Goal: Feedback & Contribution: Contribute content

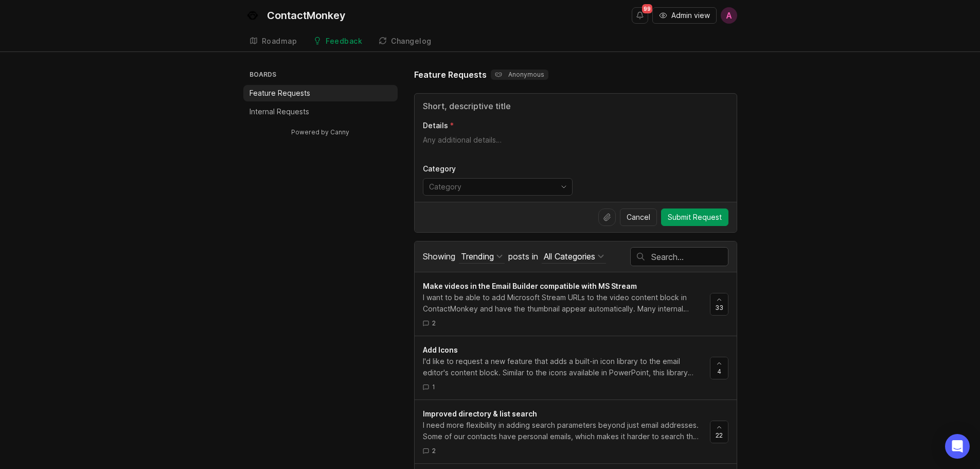
click at [266, 109] on p "Internal Requests" at bounding box center [280, 112] width 60 height 10
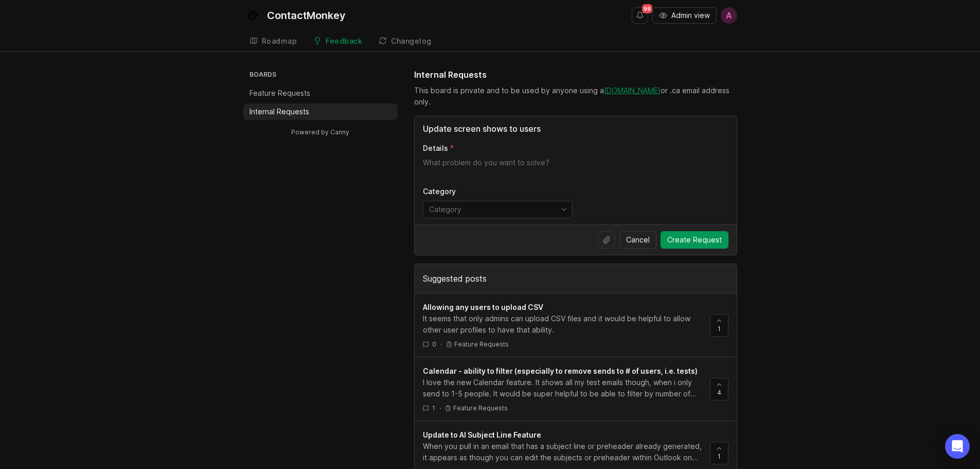
click at [605, 243] on icon at bounding box center [607, 240] width 8 height 8
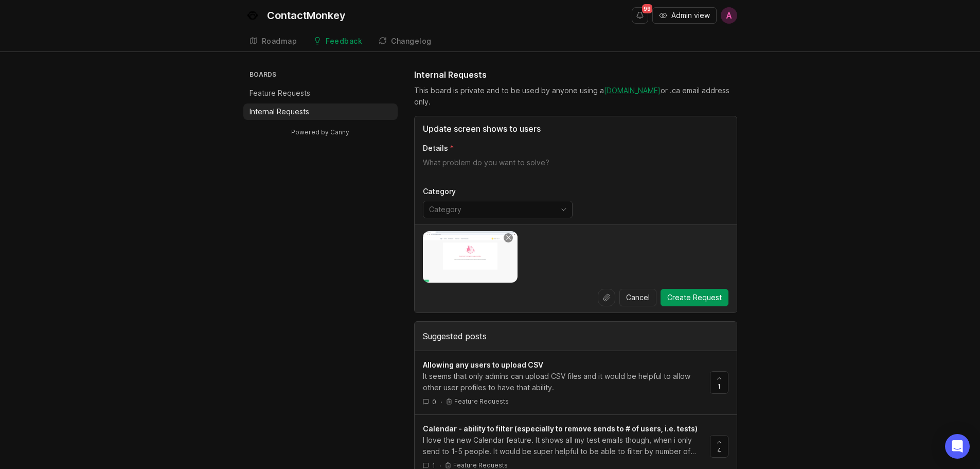
click at [609, 298] on icon at bounding box center [607, 297] width 8 height 8
click at [470, 259] on img at bounding box center [470, 256] width 95 height 51
click at [567, 124] on input "Update screen shows to users" at bounding box center [576, 128] width 306 height 12
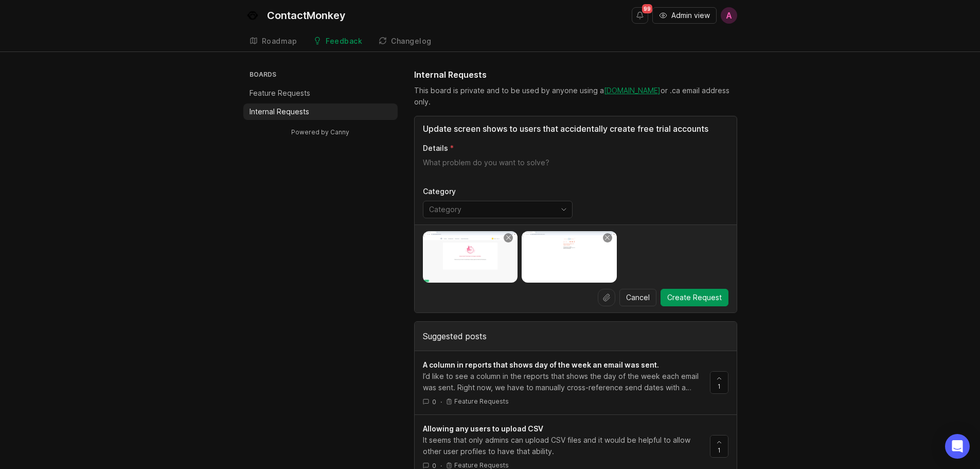
type input "Update screen shows to users that accidentally create free trial accounts"
click at [475, 153] on label "Details" at bounding box center [576, 148] width 306 height 10
click at [475, 157] on textarea "Details" at bounding box center [576, 167] width 306 height 21
click at [470, 162] on textarea "Details" at bounding box center [576, 167] width 306 height 21
click at [488, 271] on img at bounding box center [470, 256] width 95 height 51
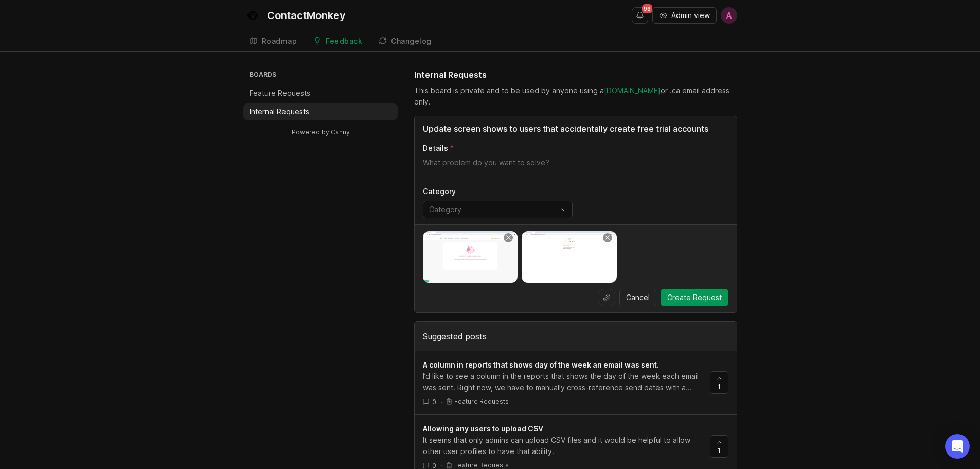
click at [486, 162] on textarea "Details" at bounding box center [576, 167] width 306 height 21
type textarea "When a user logs into ContactMonkey"
click at [506, 127] on input "Update screen shows to users that accidentally create free trial accounts" at bounding box center [576, 128] width 306 height 12
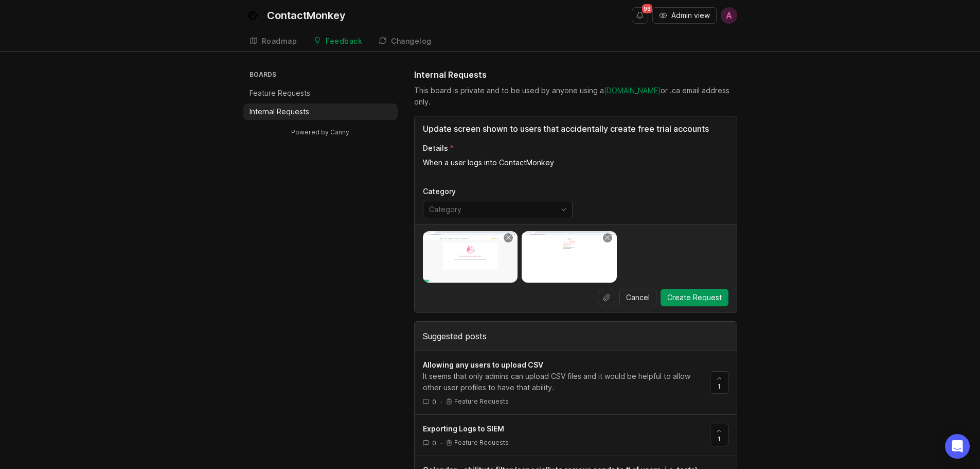
type input "Update screen shown to users that accidentally create free trial accounts"
click at [569, 167] on textarea "When a user logs into ContactMonkey" at bounding box center [576, 167] width 306 height 21
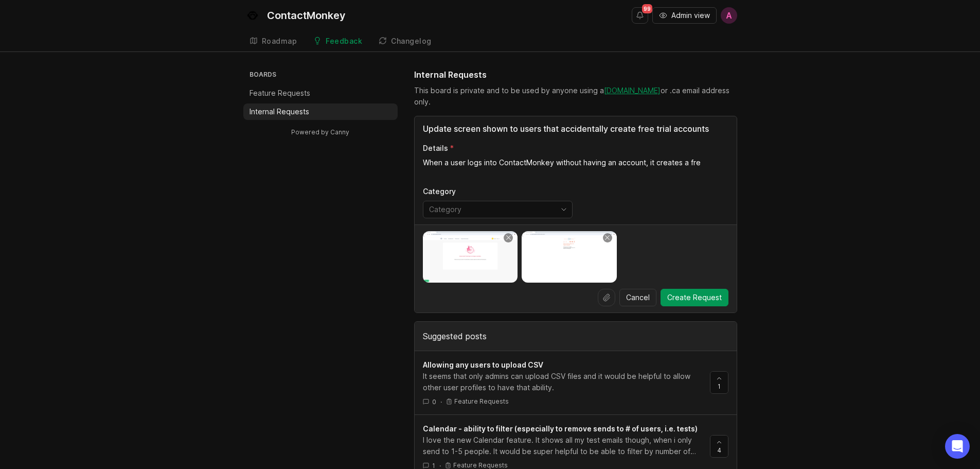
click at [644, 161] on textarea "When a user logs into ContactMonkey without having an account, it creates a fre" at bounding box center [576, 167] width 306 height 21
click at [643, 160] on textarea "When a user logs into ContactMonkey without having an account or accepting thei…" at bounding box center [576, 167] width 306 height 21
click at [576, 176] on textarea "When a user logs into ContactMonkey without having an account for that email ad…" at bounding box center [576, 167] width 306 height 21
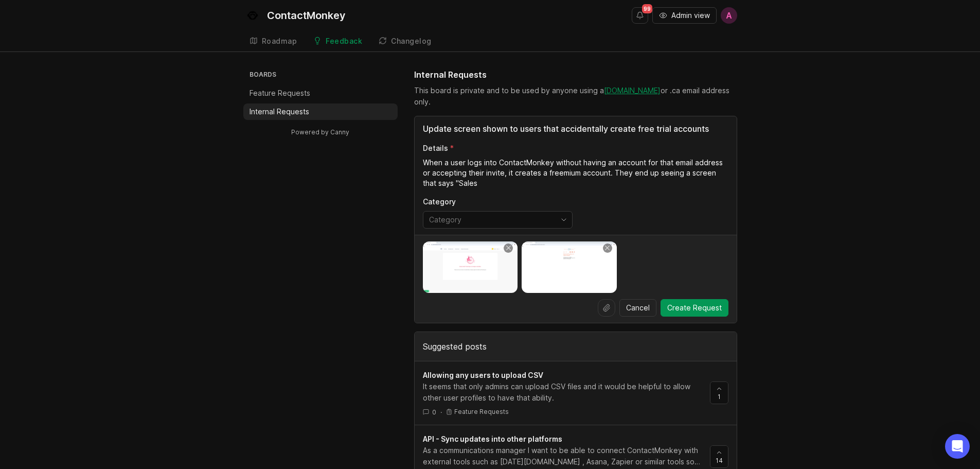
click at [461, 267] on img at bounding box center [470, 266] width 95 height 51
click at [483, 182] on textarea "When a user logs into ContactMonkey without having an account for that email ad…" at bounding box center [576, 172] width 306 height 31
click at [480, 265] on img at bounding box center [470, 266] width 95 height 51
click at [552, 186] on textarea "When a user logs into ContactMonkey without having an account for that email ad…" at bounding box center [576, 172] width 306 height 31
paste textarea "they create a freemium account. They then see a screen that says "Sales Email T…"
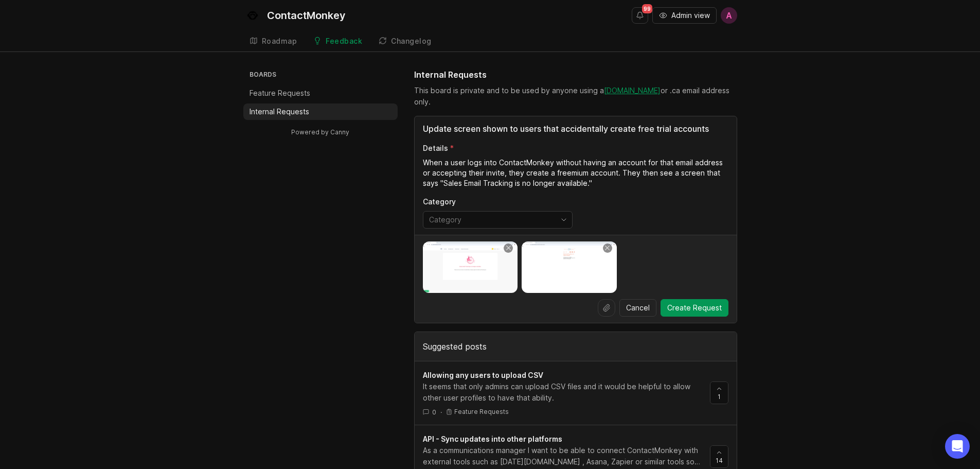
click at [628, 185] on textarea "When a user logs into ContactMonkey without having an account for that email ad…" at bounding box center [576, 172] width 306 height 31
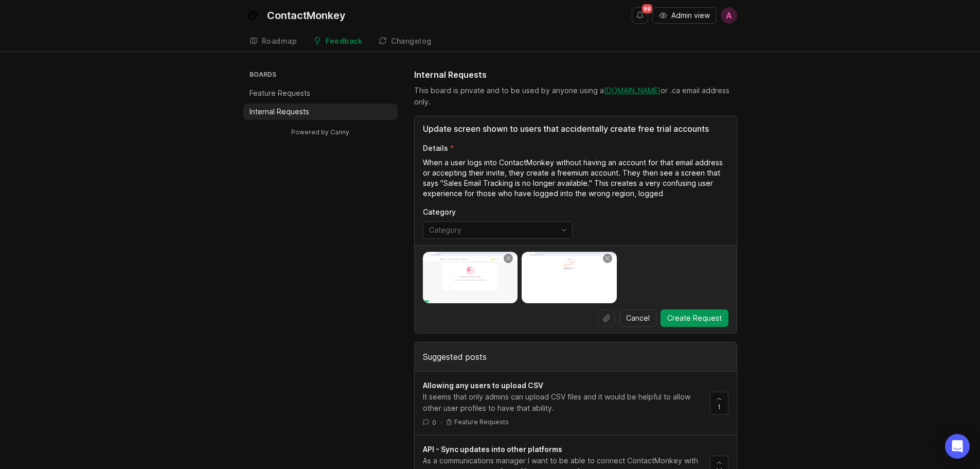
click at [625, 196] on textarea "When a user logs into ContactMonkey without having an account for that email ad…" at bounding box center [576, 177] width 306 height 41
click at [628, 196] on textarea "When a user logs into ContactMonkey without having an account for that email ad…" at bounding box center [576, 177] width 306 height 41
click at [717, 189] on textarea "When a user logs into ContactMonkey without having an account for that email ad…" at bounding box center [576, 177] width 306 height 41
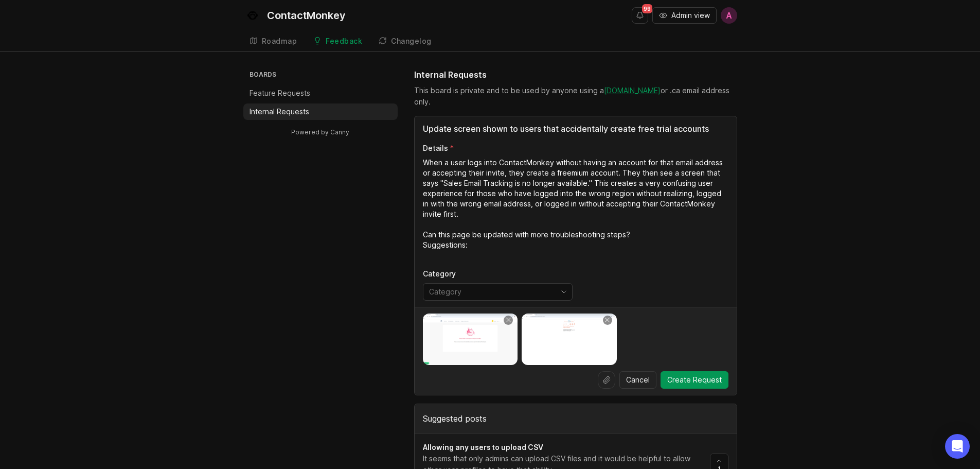
click at [484, 344] on img at bounding box center [470, 338] width 95 height 51
click at [480, 242] on textarea "When a user logs into ContactMonkey without having an account for that email ad…" at bounding box center [576, 208] width 306 height 103
click at [640, 235] on textarea "When a user logs into ContactMonkey without having an account for that email ad…" at bounding box center [576, 208] width 306 height 103
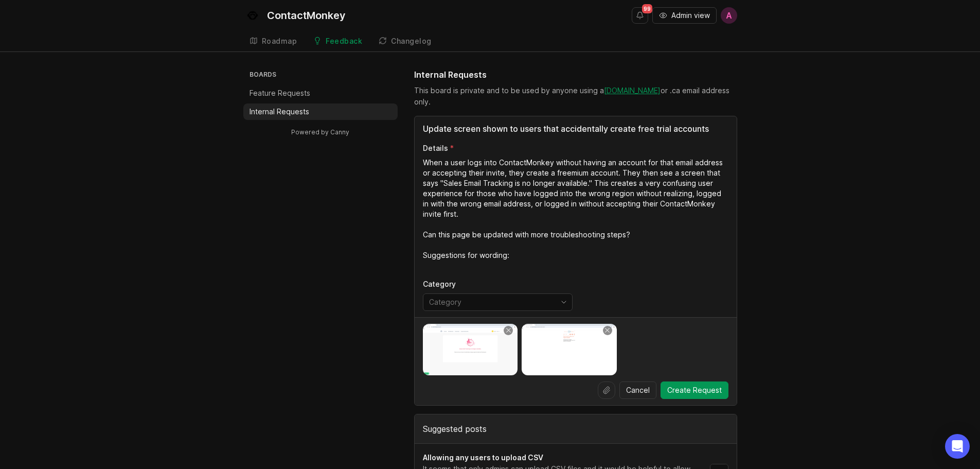
click at [512, 258] on textarea "When a user logs into ContactMonkey without having an account for that email ad…" at bounding box center [576, 213] width 306 height 113
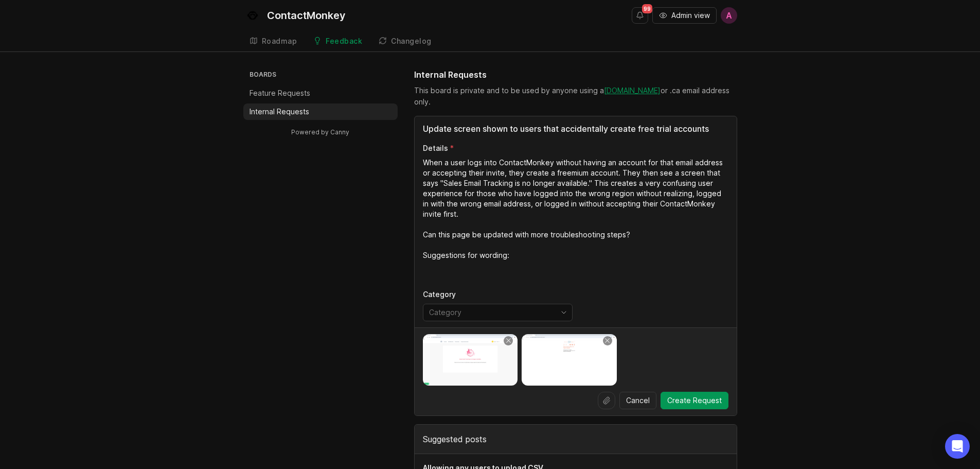
click at [434, 275] on textarea "When a user logs into ContactMonkey without having an account for that email ad…" at bounding box center [576, 218] width 306 height 123
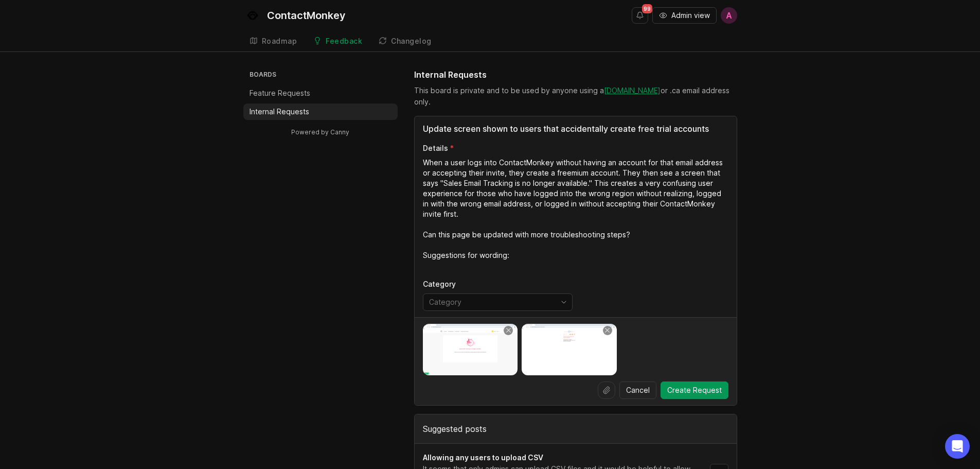
click at [453, 348] on img at bounding box center [470, 349] width 95 height 51
click at [468, 265] on textarea "When a user logs into ContactMonkey without having an account for that email ad…" at bounding box center [576, 213] width 306 height 113
drag, startPoint x: 505, startPoint y: 169, endPoint x: 421, endPoint y: 171, distance: 83.9
click at [421, 171] on div "Update screen shown to users that accidentally create free trial accounts Detai…" at bounding box center [576, 216] width 322 height 201
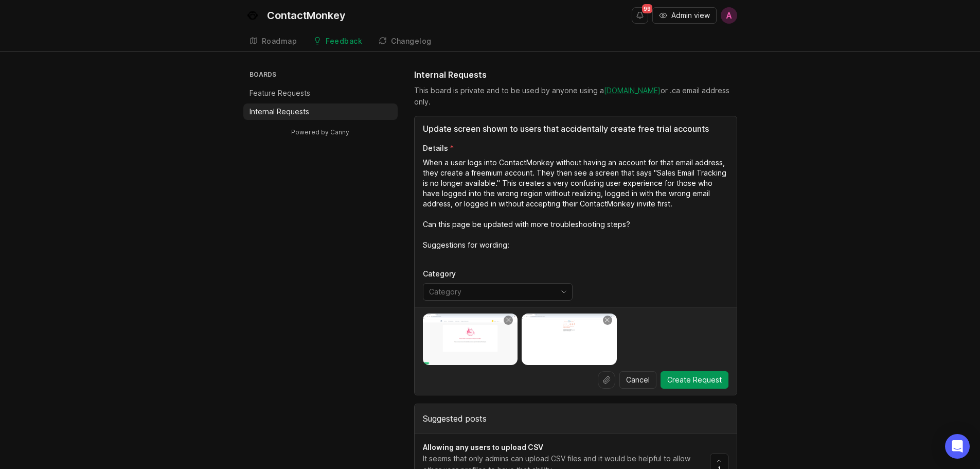
drag, startPoint x: 441, startPoint y: 172, endPoint x: 505, endPoint y: 145, distance: 69.9
click at [441, 172] on textarea "When a user logs into ContactMonkey without having an account for that email ad…" at bounding box center [576, 208] width 306 height 103
click at [634, 207] on textarea "When a user logs into ContactMonkey without having an account for that email ad…" at bounding box center [576, 208] width 306 height 103
click at [574, 246] on textarea "When a user logs into ContactMonkey without having an account for that email ad…" at bounding box center [576, 208] width 306 height 103
drag, startPoint x: 685, startPoint y: 192, endPoint x: 674, endPoint y: 190, distance: 11.0
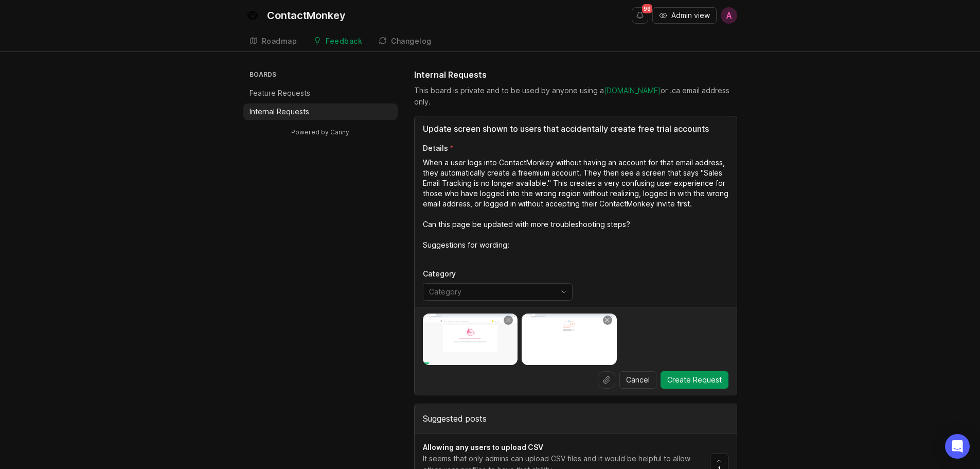
click at [674, 190] on textarea "When a user logs into ContactMonkey without having an account for that email ad…" at bounding box center [576, 208] width 306 height 103
click at [563, 251] on textarea "When a user logs into ContactMonkey without having an account for that email ad…" at bounding box center [576, 208] width 306 height 103
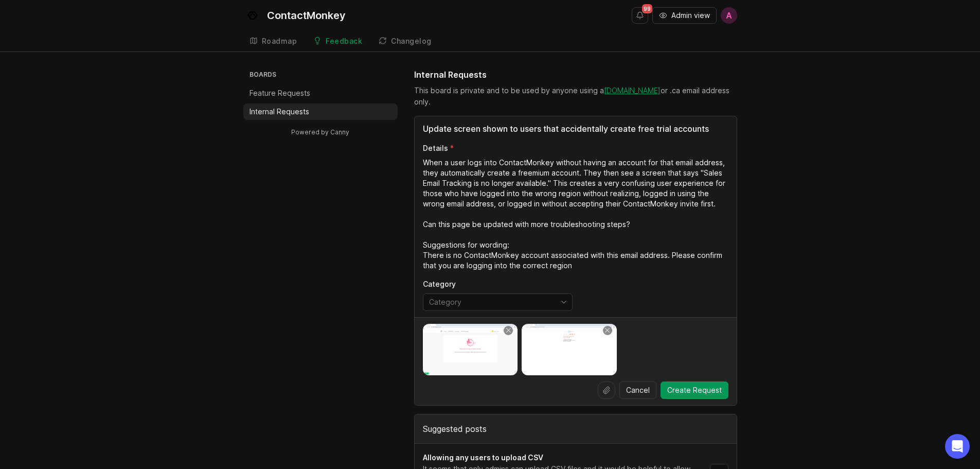
click at [459, 252] on textarea "When a user logs into ContactMonkey without having an account for that email ad…" at bounding box center [576, 213] width 306 height 113
drag, startPoint x: 517, startPoint y: 256, endPoint x: 463, endPoint y: 252, distance: 54.2
click at [463, 252] on textarea "When a user logs into ContactMonkey without having an account for that email ad…" at bounding box center [576, 213] width 306 height 113
click at [646, 265] on textarea "When a user logs into ContactMonkey without having an account for that email ad…" at bounding box center [576, 213] width 306 height 113
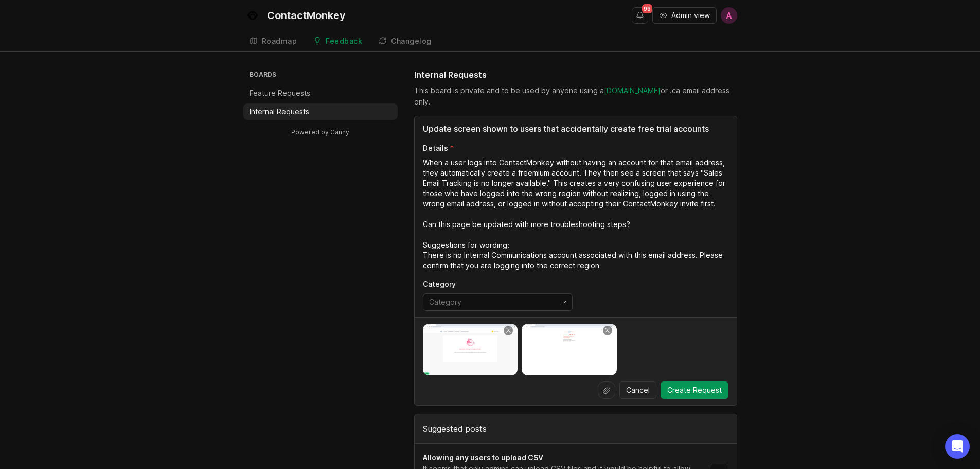
click at [607, 266] on textarea "When a user logs into ContactMonkey without having an account for that email ad…" at bounding box center [576, 213] width 306 height 113
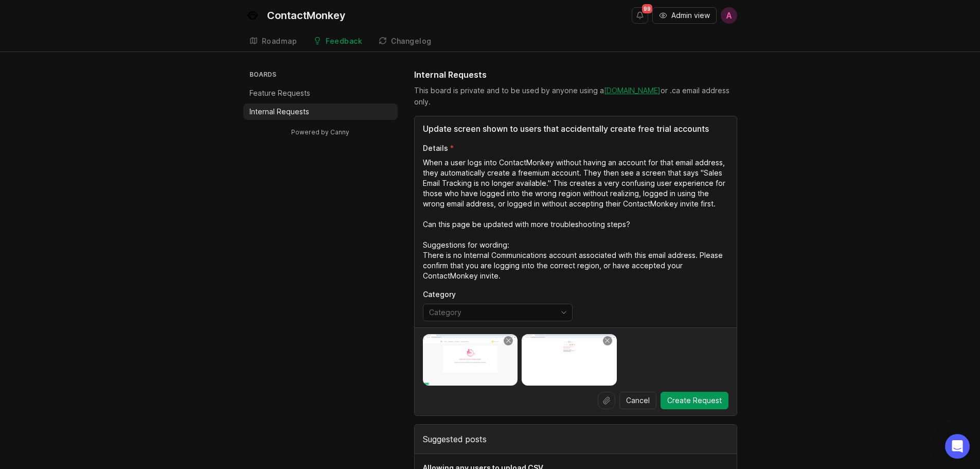
click at [485, 254] on textarea "When a user logs into ContactMonkey without having an account for that email ad…" at bounding box center [576, 218] width 306 height 123
click at [550, 273] on textarea "When a user logs into ContactMonkey without having an account for that email ad…" at bounding box center [576, 218] width 306 height 123
click at [613, 176] on textarea "When a user logs into ContactMonkey without having an account for that email ad…" at bounding box center [576, 218] width 306 height 123
click at [558, 271] on textarea "When a user logs into ContactMonkey without having an account for that email ad…" at bounding box center [576, 218] width 306 height 123
type textarea "When a user logs into ContactMonkey without having an account for that email ad…"
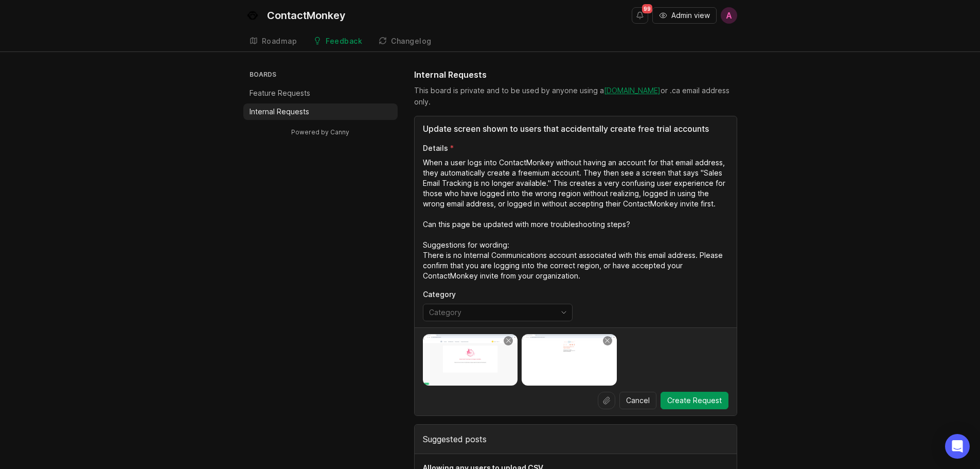
click at [463, 387] on footer "Cancel Create Request" at bounding box center [576, 371] width 322 height 88
click at [469, 373] on img at bounding box center [470, 359] width 95 height 51
click at [599, 275] on textarea "When a user logs into ContactMonkey without having an account for that email ad…" at bounding box center [576, 218] width 306 height 123
click at [453, 360] on img at bounding box center [470, 359] width 95 height 51
click at [612, 275] on textarea "When a user logs into ContactMonkey without having an account for that email ad…" at bounding box center [576, 218] width 306 height 123
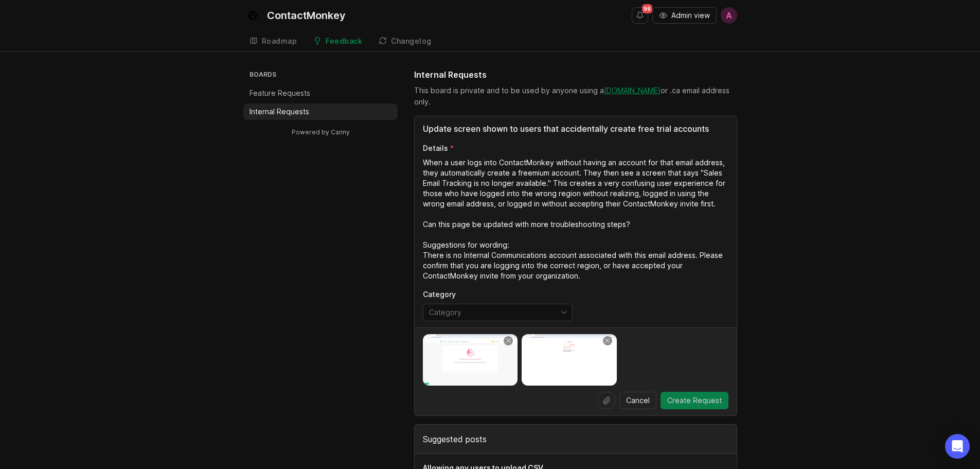
click at [691, 402] on span "Create Request" at bounding box center [694, 400] width 55 height 10
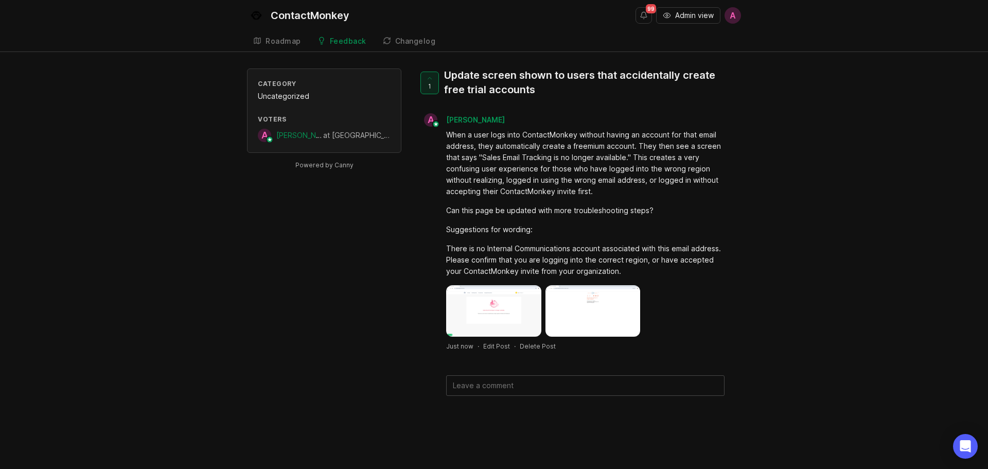
click at [954, 257] on div "Category Uncategorized Voters A [PERSON_NAME] at ContactMonkey Powered by Canny…" at bounding box center [494, 248] width 988 height 360
click at [515, 313] on img at bounding box center [493, 310] width 95 height 51
click at [567, 300] on img at bounding box center [592, 310] width 95 height 51
click at [474, 309] on img at bounding box center [493, 310] width 95 height 51
click at [488, 308] on img at bounding box center [493, 310] width 95 height 51
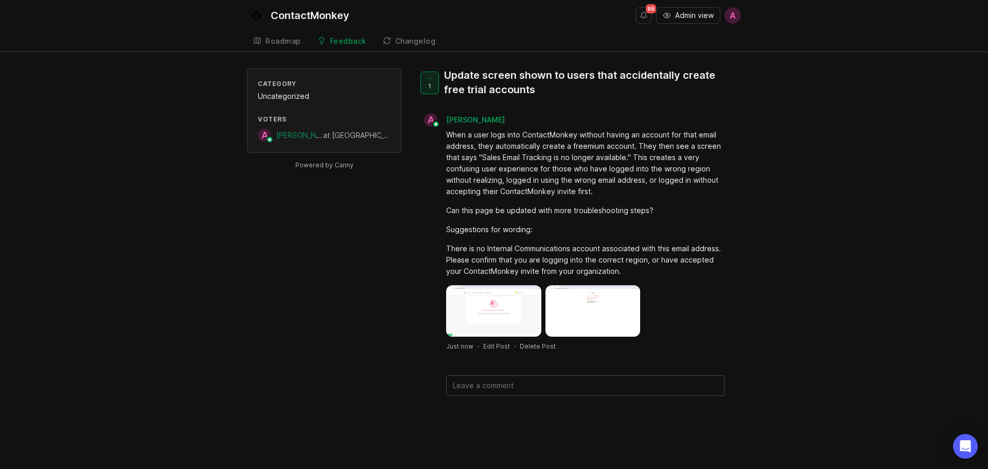
click at [567, 312] on img at bounding box center [592, 310] width 95 height 51
click at [507, 314] on img at bounding box center [493, 310] width 95 height 51
